Goal: Information Seeking & Learning: Check status

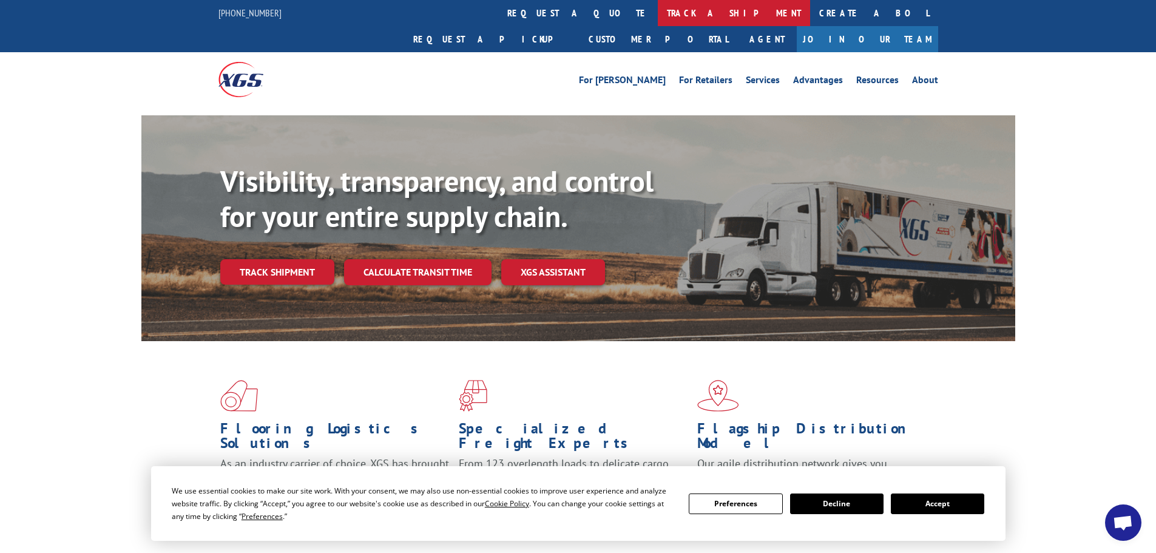
click at [658, 9] on link "track a shipment" at bounding box center [734, 13] width 152 height 26
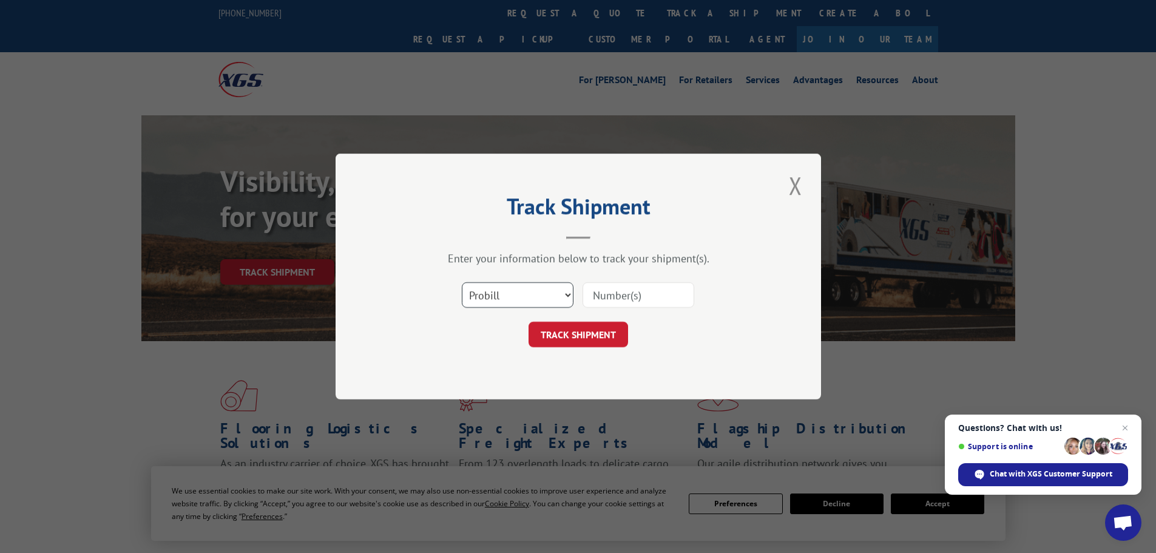
click at [566, 296] on select "Select category... Probill BOL PO" at bounding box center [518, 294] width 112 height 25
select select "bol"
click at [462, 282] on select "Select category... Probill BOL PO" at bounding box center [518, 294] width 112 height 25
click at [608, 296] on input at bounding box center [639, 294] width 112 height 25
paste input "420431"
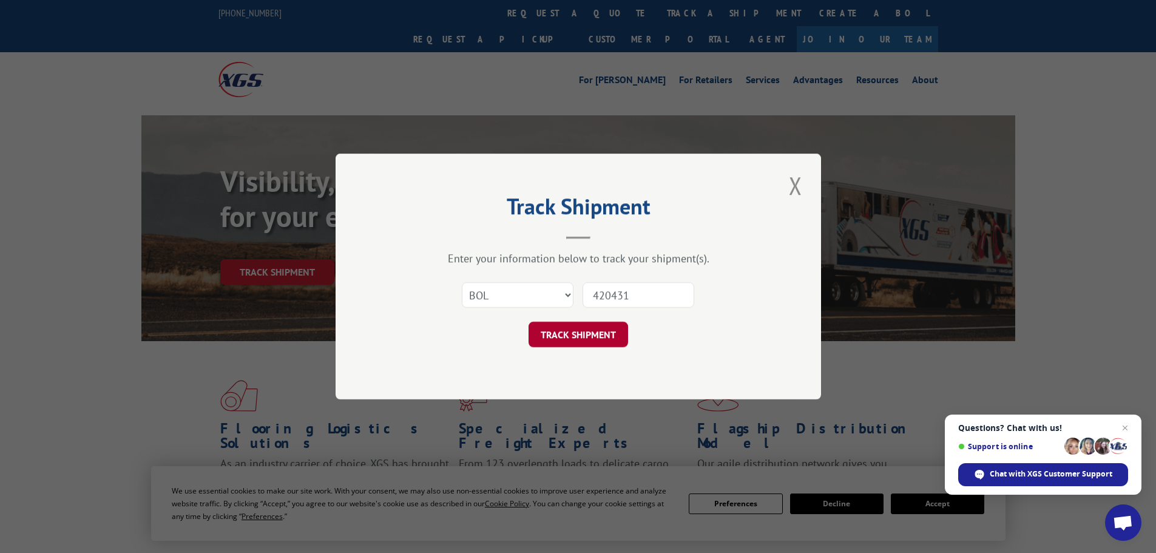
type input "420431"
click at [591, 333] on button "TRACK SHIPMENT" at bounding box center [579, 334] width 100 height 25
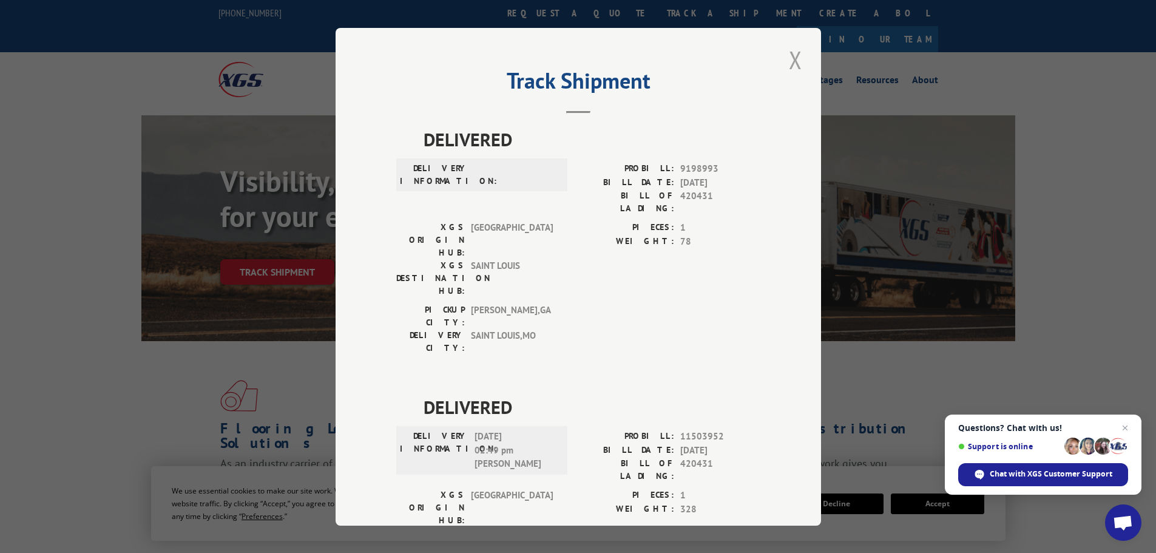
click at [790, 63] on button "Close modal" at bounding box center [795, 59] width 21 height 33
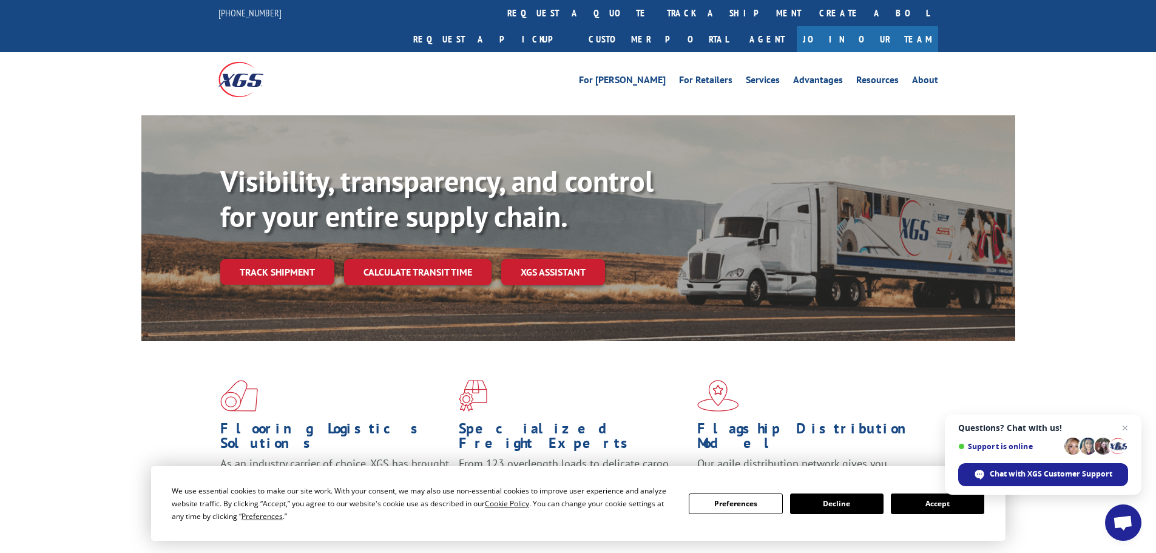
click at [851, 501] on button "Decline" at bounding box center [836, 503] width 93 height 21
